Goal: Information Seeking & Learning: Learn about a topic

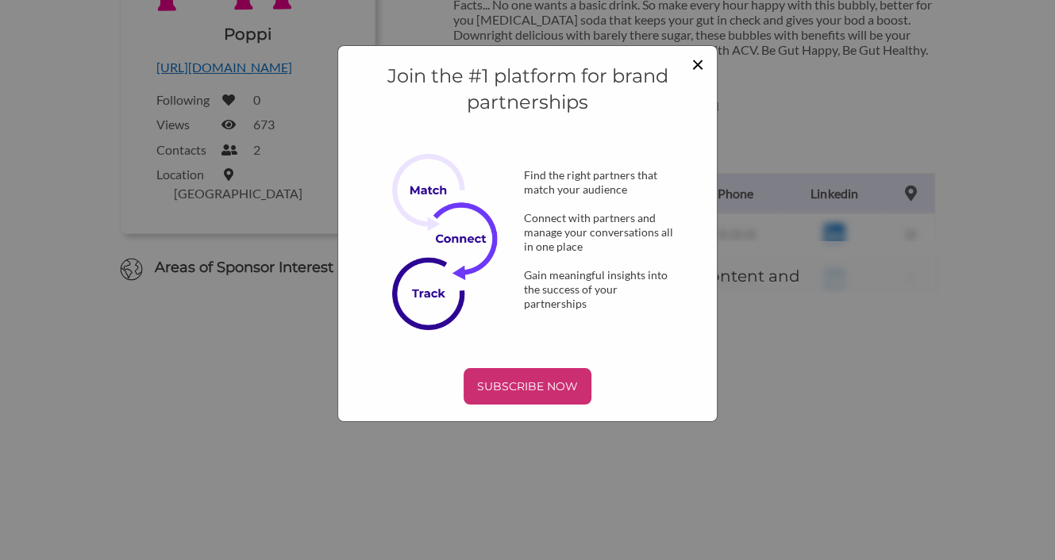
click at [699, 61] on span "×" at bounding box center [697, 63] width 13 height 27
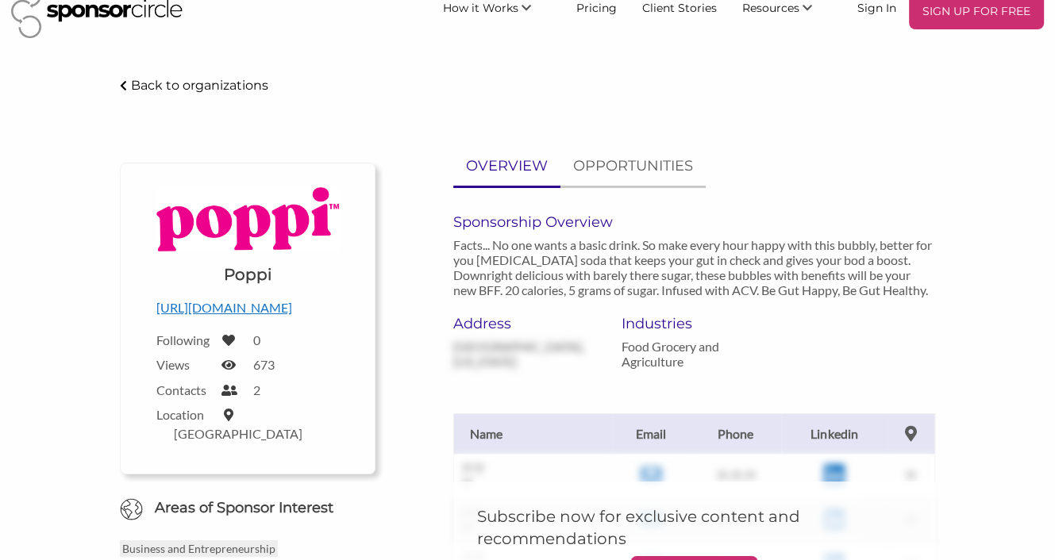
scroll to position [5, 0]
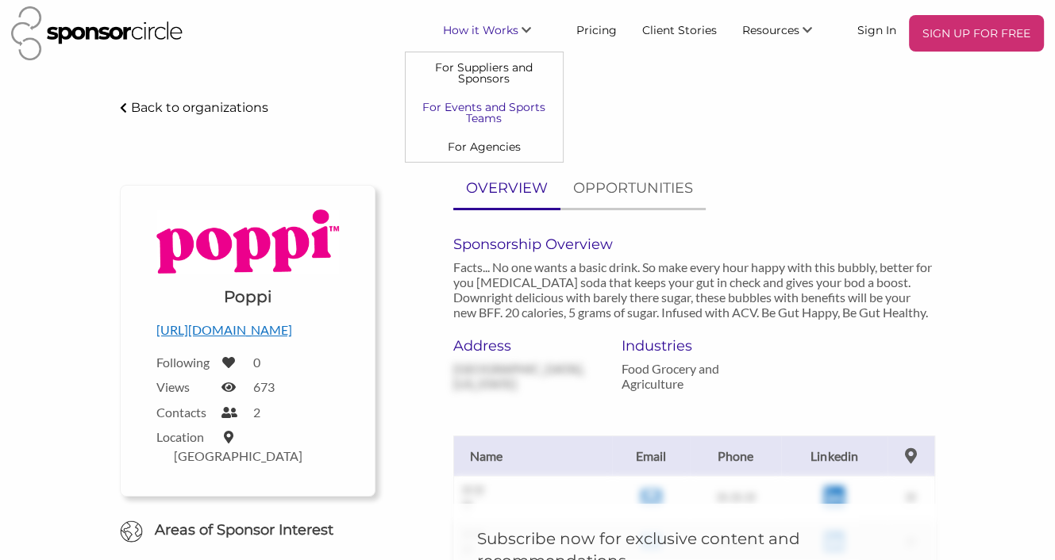
click at [482, 102] on link "For Events and Sports Teams" at bounding box center [484, 113] width 157 height 40
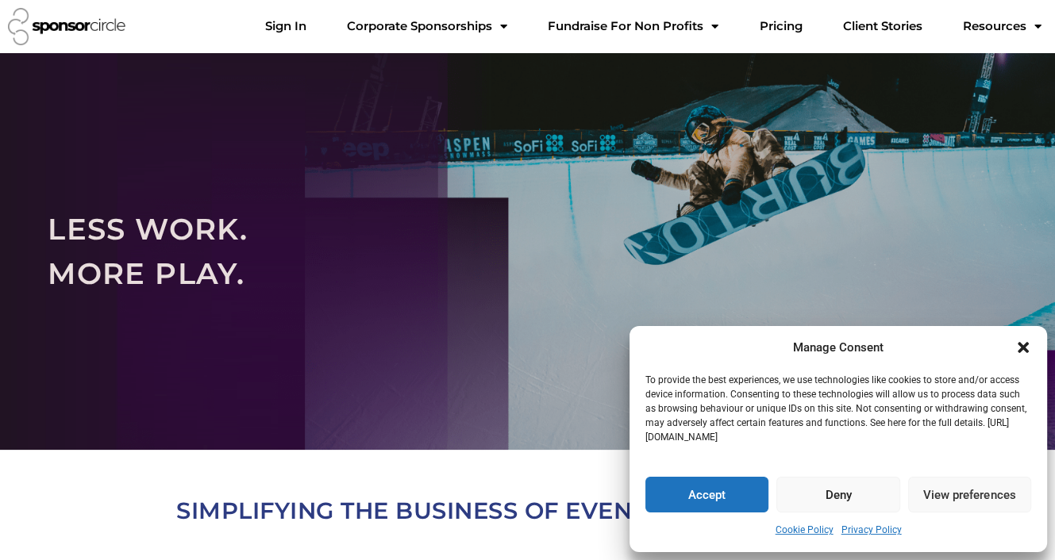
click at [1023, 346] on icon "Close dialogue" at bounding box center [1023, 347] width 11 height 11
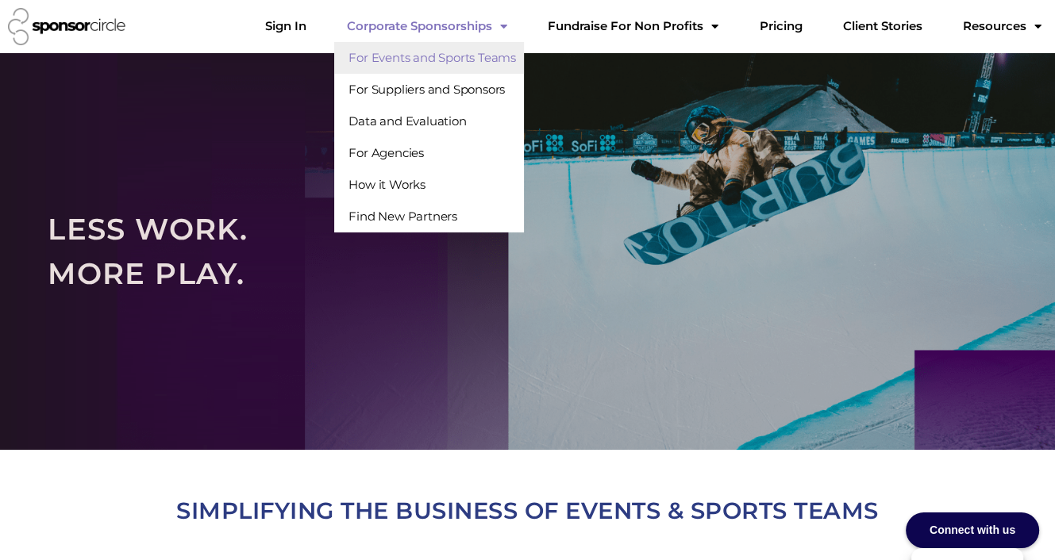
click at [507, 18] on span "Menu" at bounding box center [499, 27] width 15 height 28
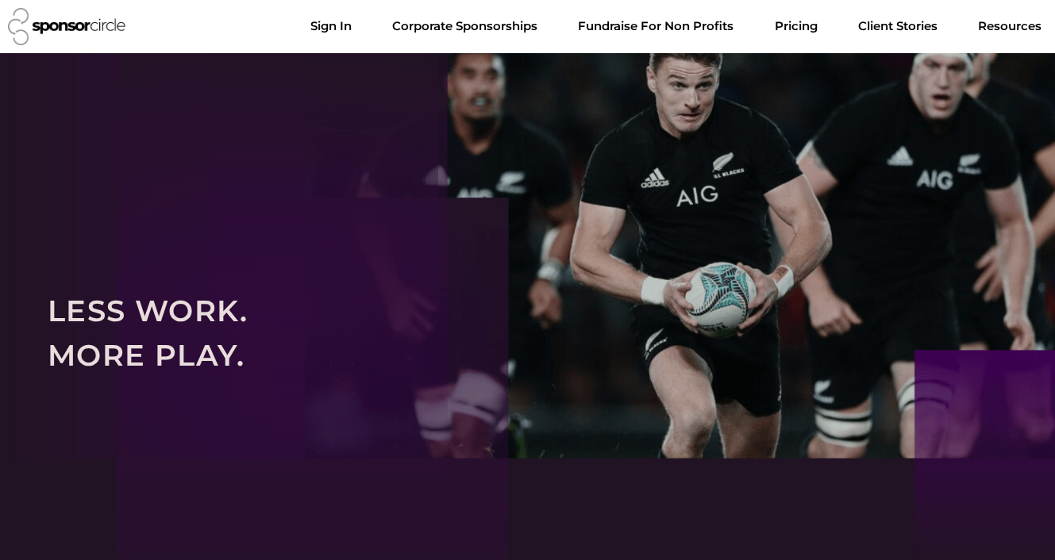
click at [547, 23] on link "Corporate Sponsorships" at bounding box center [464, 26] width 171 height 32
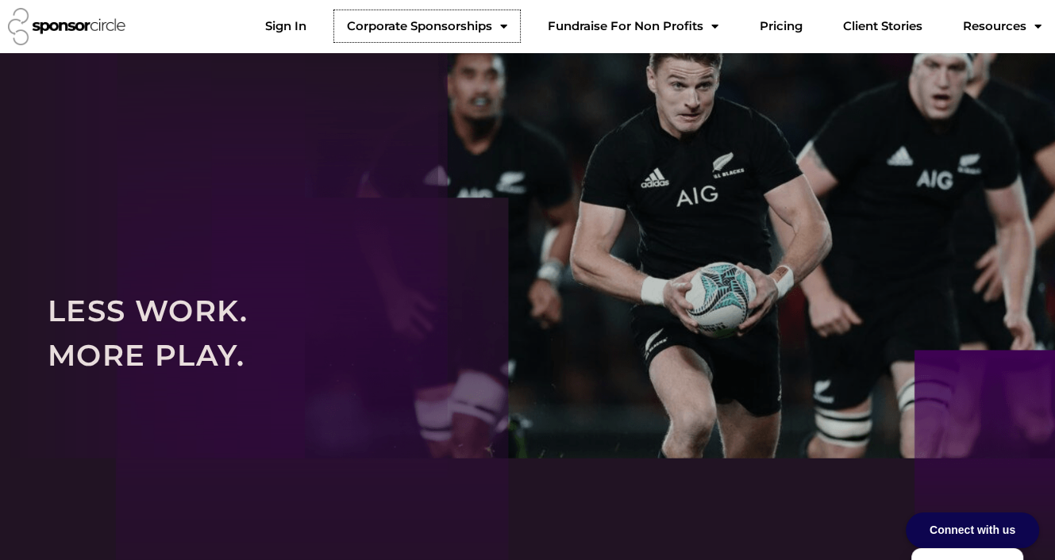
click at [507, 23] on span "Menu" at bounding box center [499, 27] width 15 height 28
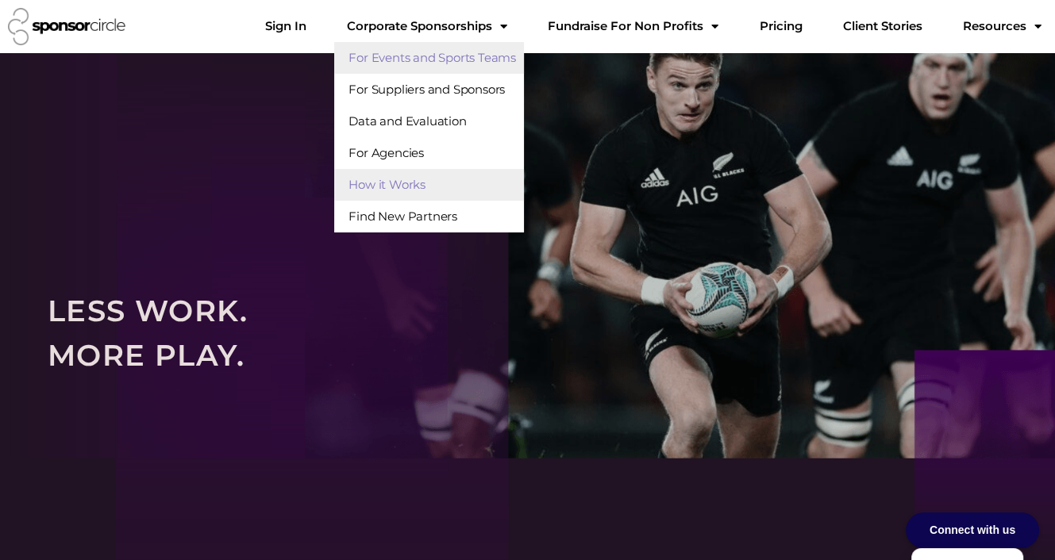
click at [499, 61] on link "For Events and Sports Teams" at bounding box center [429, 58] width 190 height 32
